Goal: Book appointment/travel/reservation

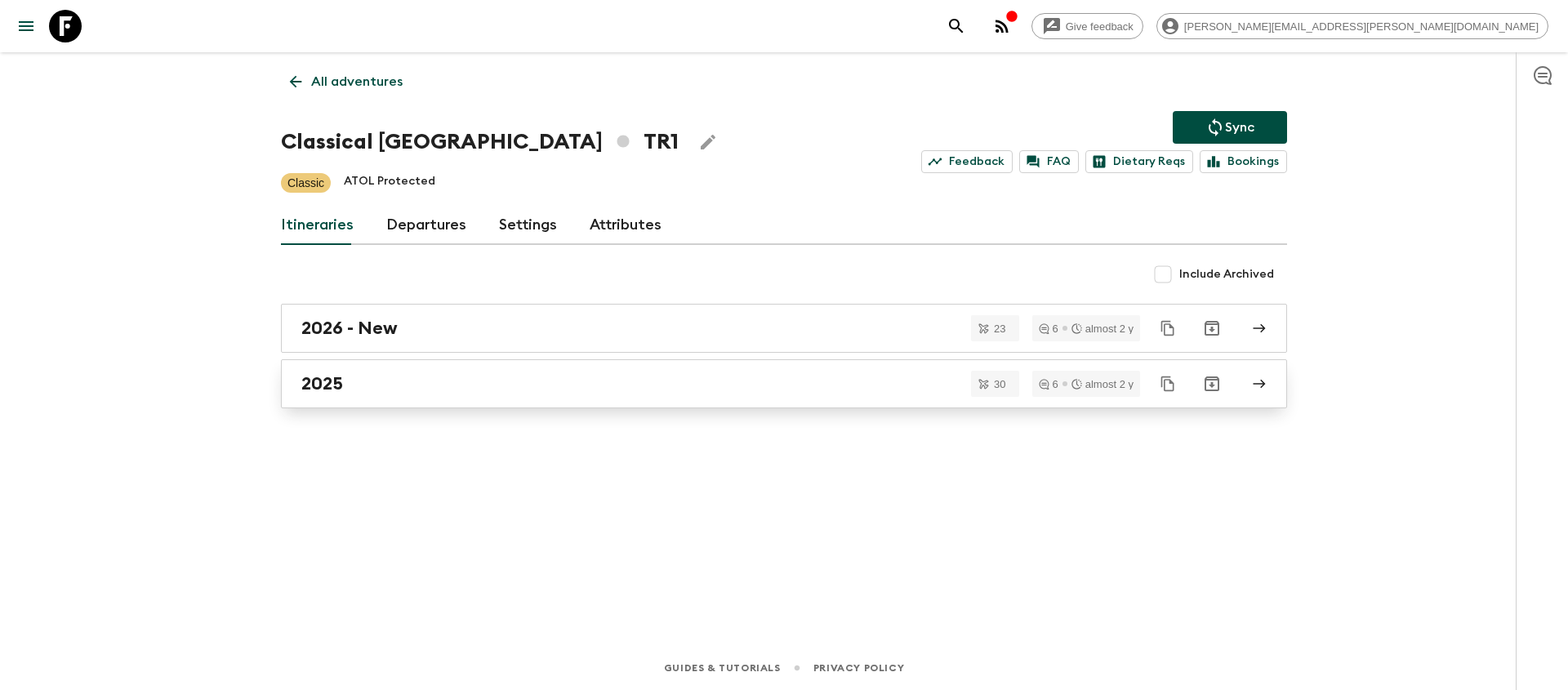
click at [643, 372] on link "2025" at bounding box center [784, 383] width 1006 height 49
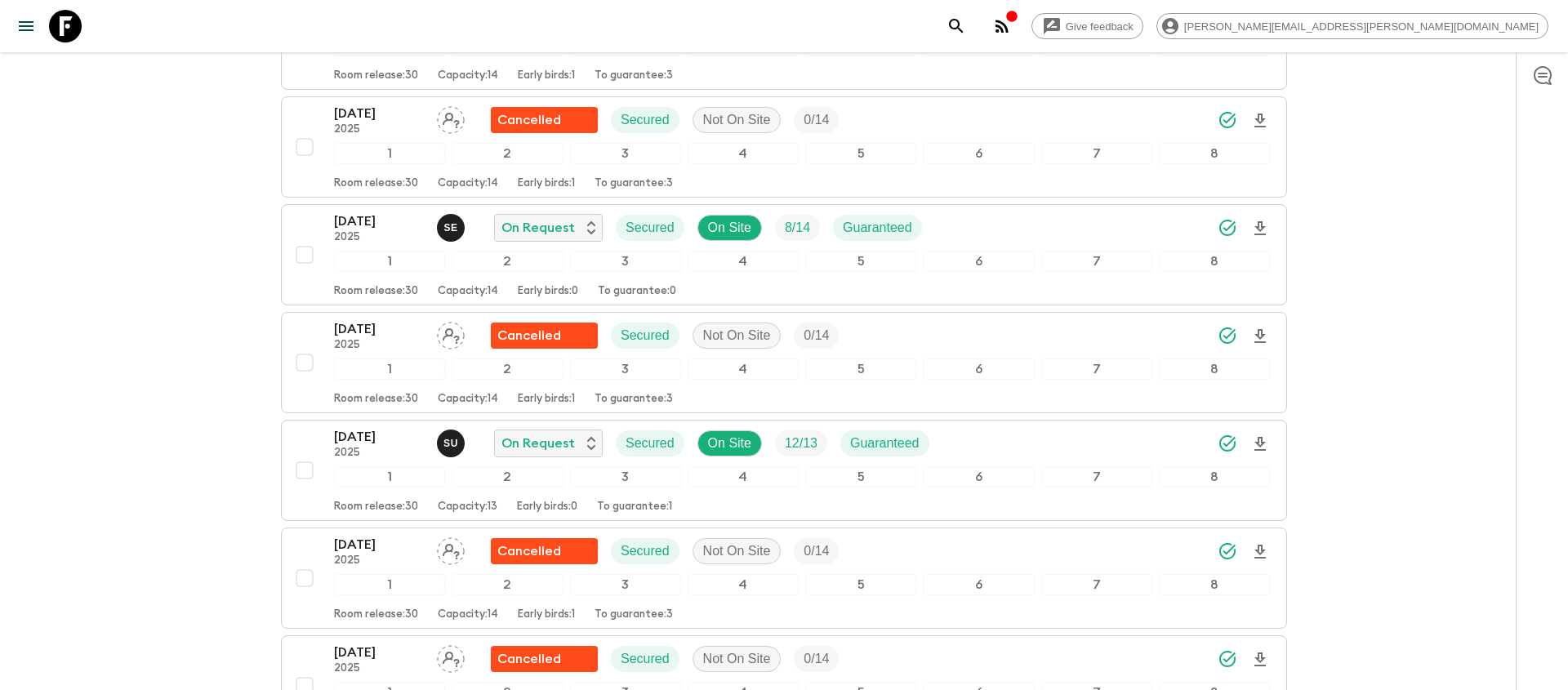
scroll to position [2000, 0]
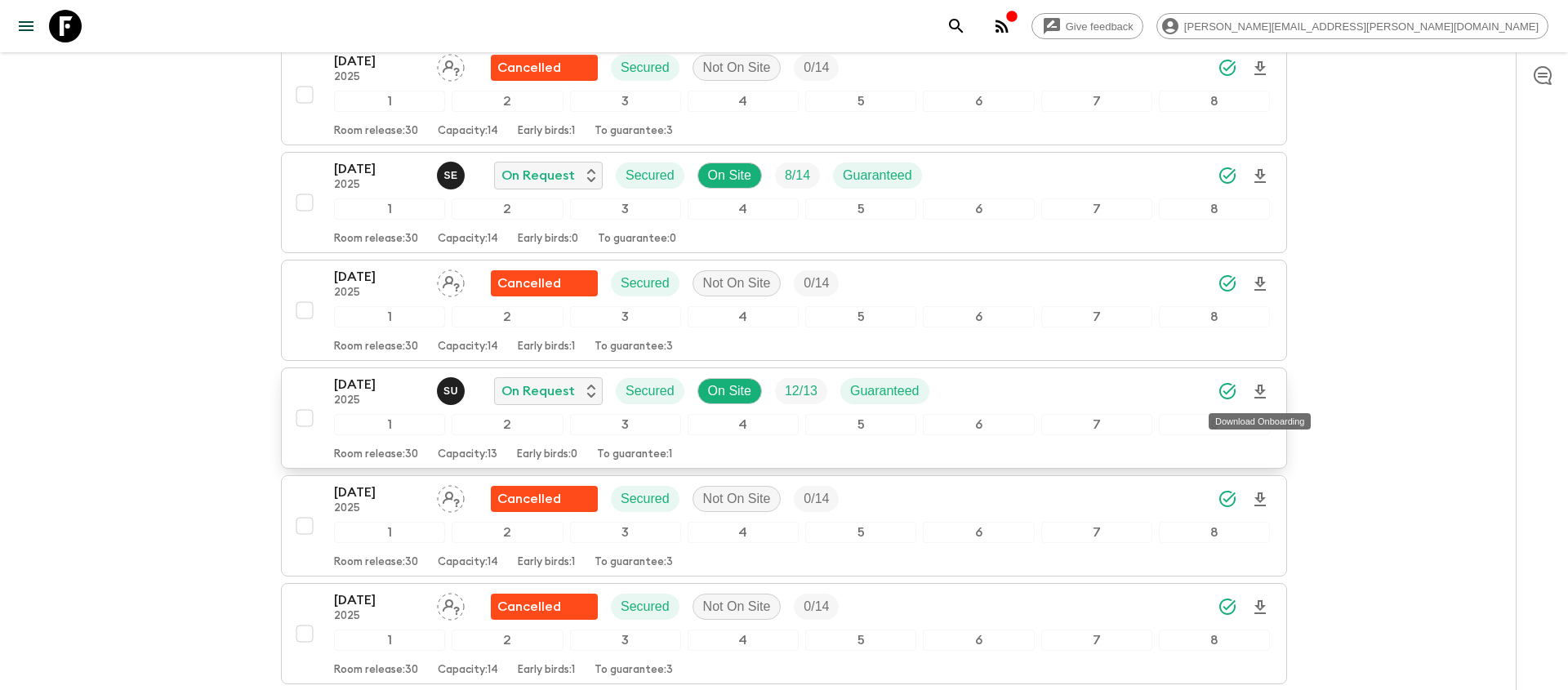
click at [1254, 394] on icon "Download Onboarding" at bounding box center [1260, 392] width 20 height 20
click at [966, 31] on icon "search adventures" at bounding box center [956, 26] width 20 height 20
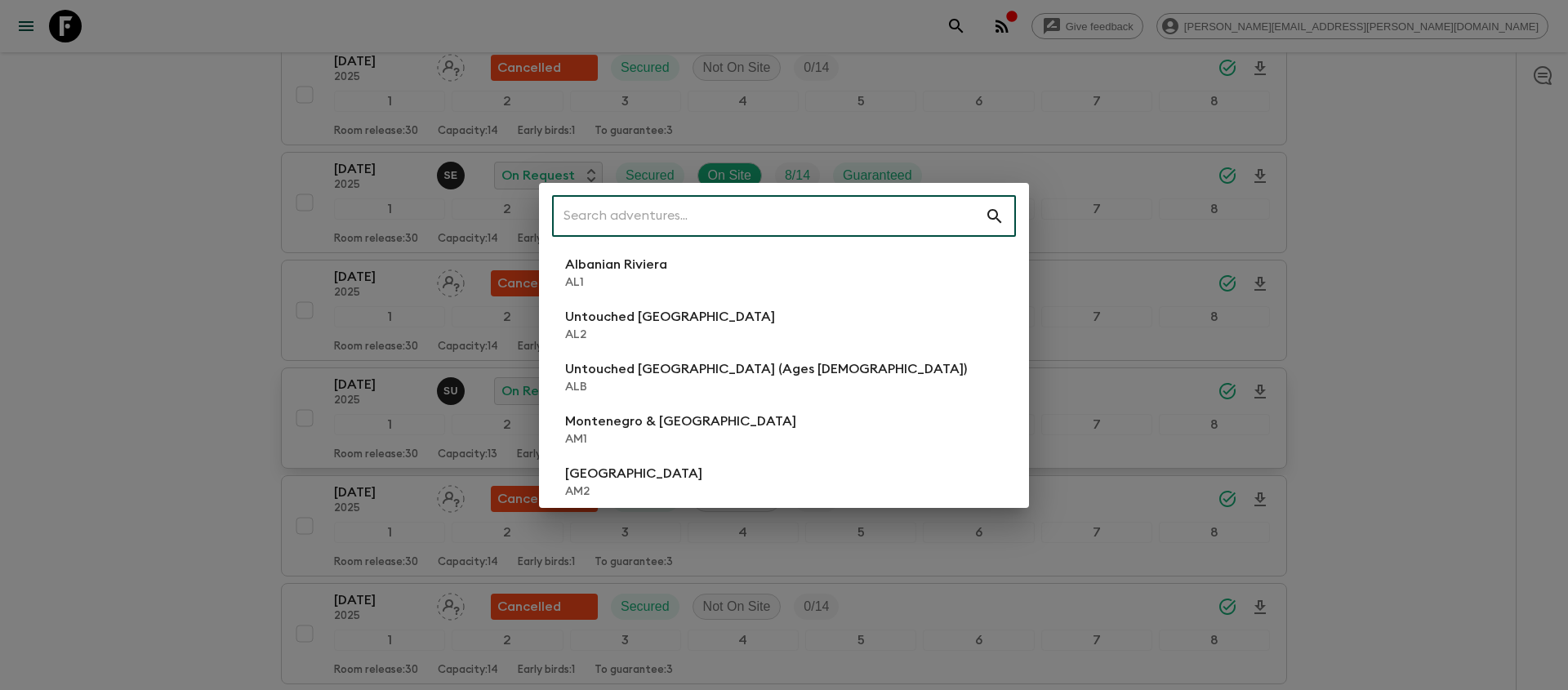
click at [739, 207] on input "text" at bounding box center [768, 216] width 433 height 45
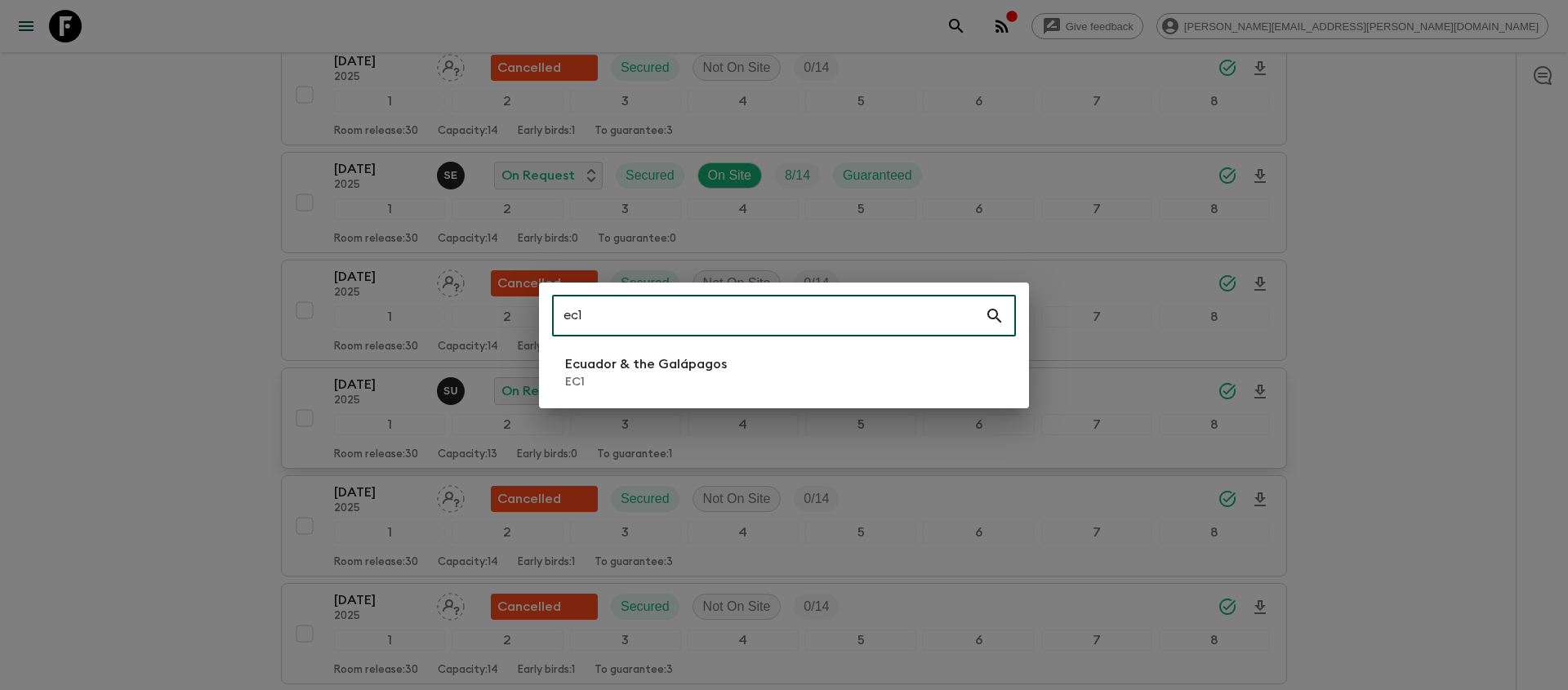
type input "ec1"
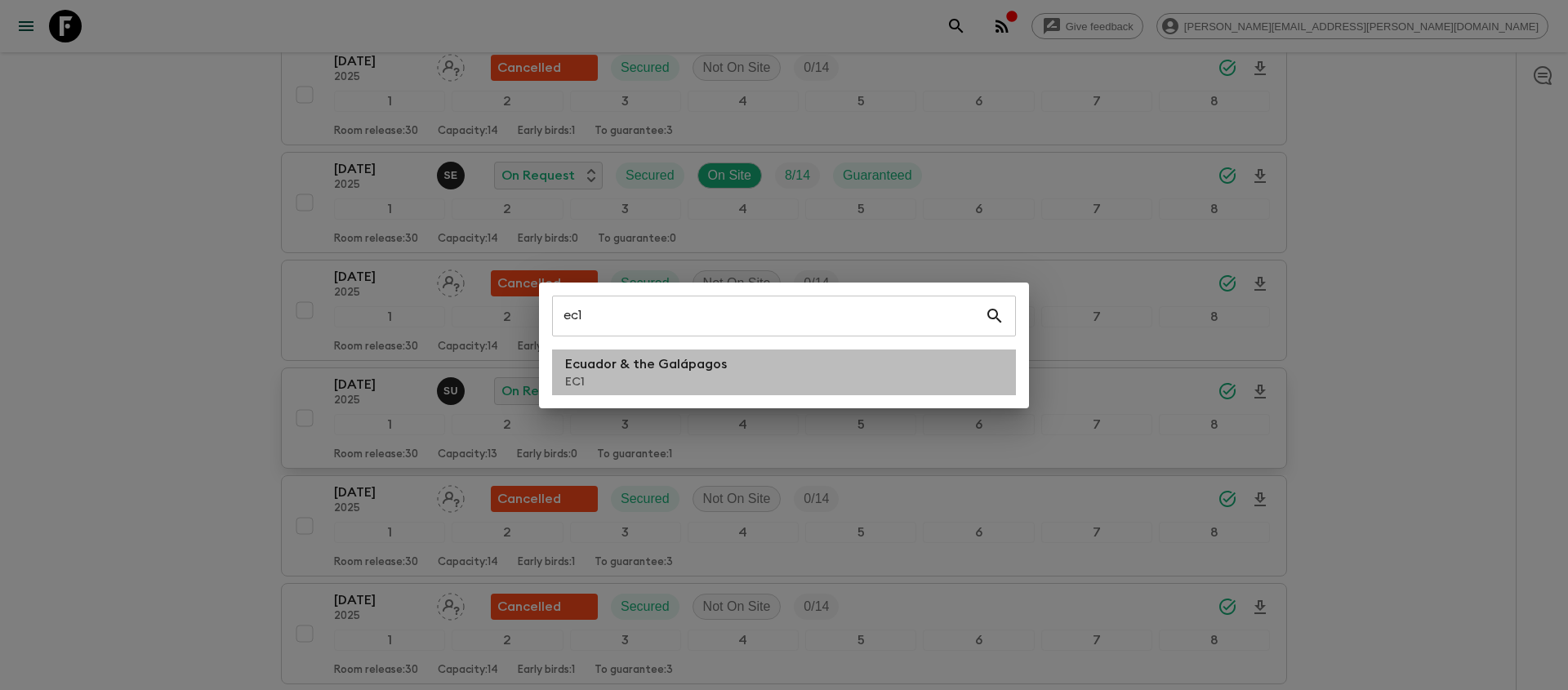
click at [715, 366] on p "Ecuador & the Galápagos" at bounding box center [645, 364] width 162 height 20
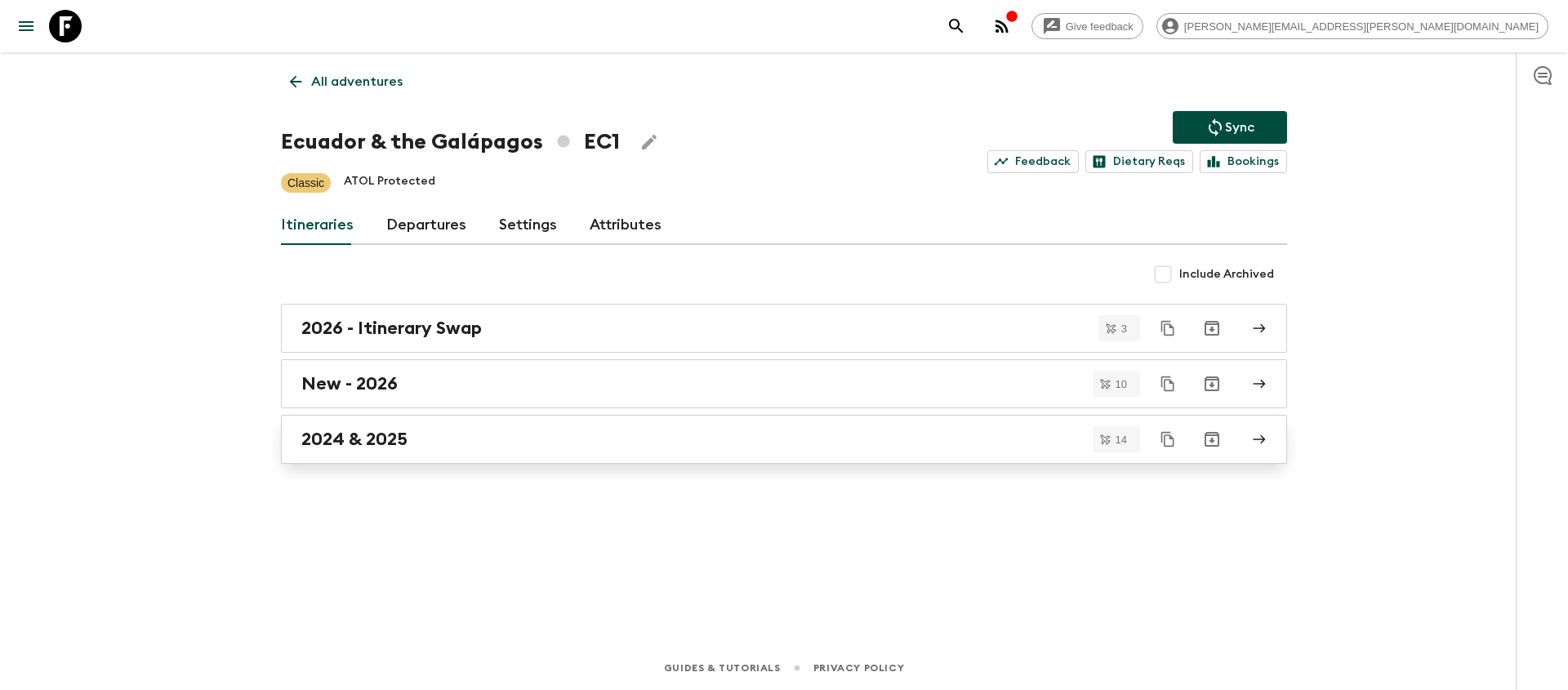
click at [475, 436] on div "2024 & 2025" at bounding box center [769, 439] width 934 height 21
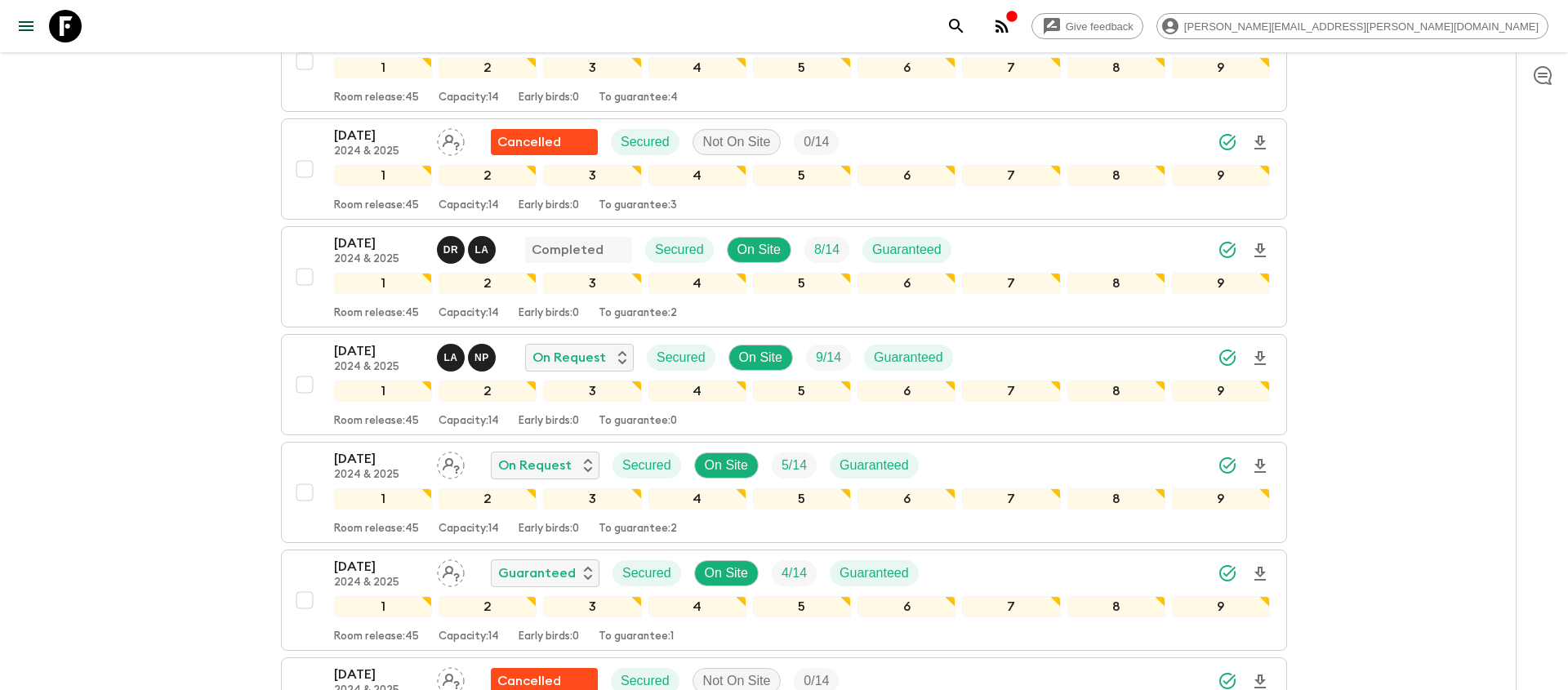
scroll to position [531, 0]
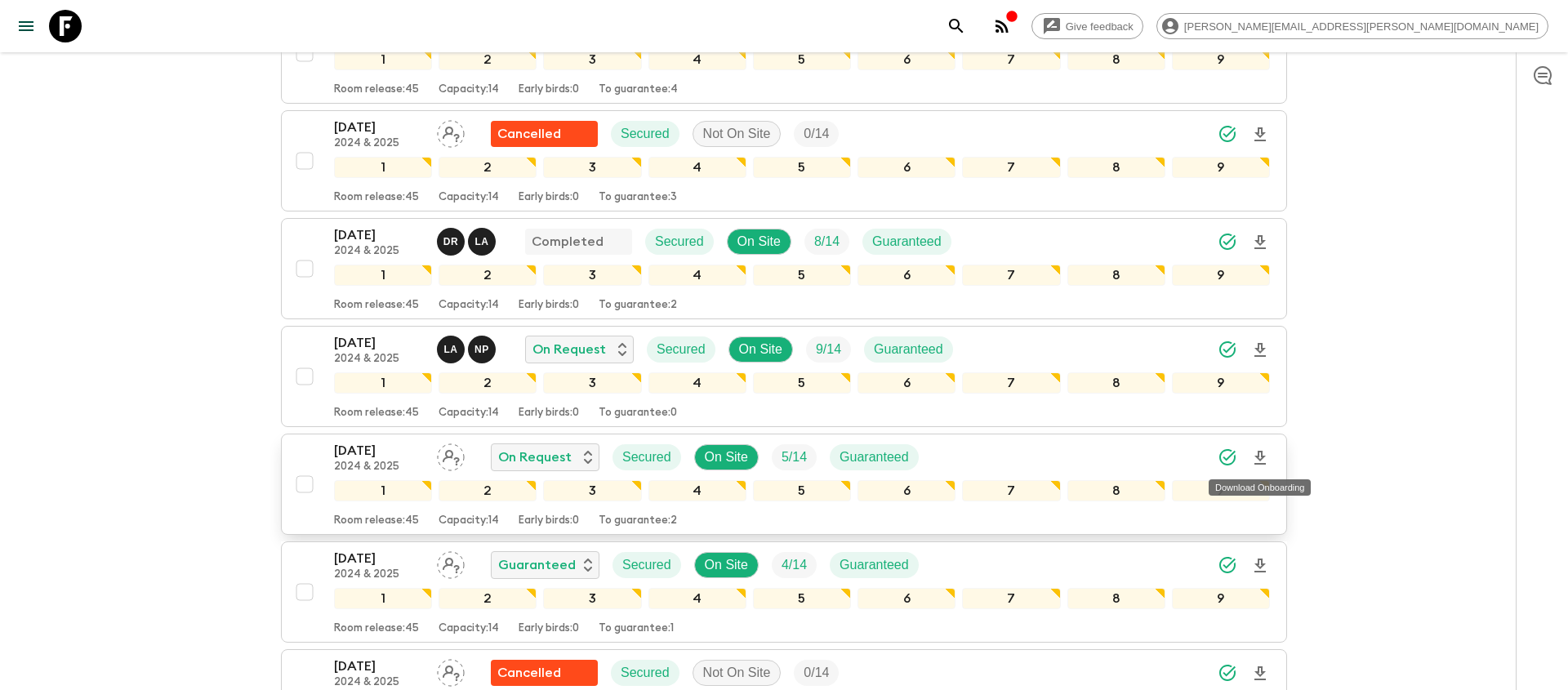
click at [1262, 451] on icon "Download Onboarding" at bounding box center [1260, 458] width 20 height 20
